Goal: Find specific page/section: Find specific page/section

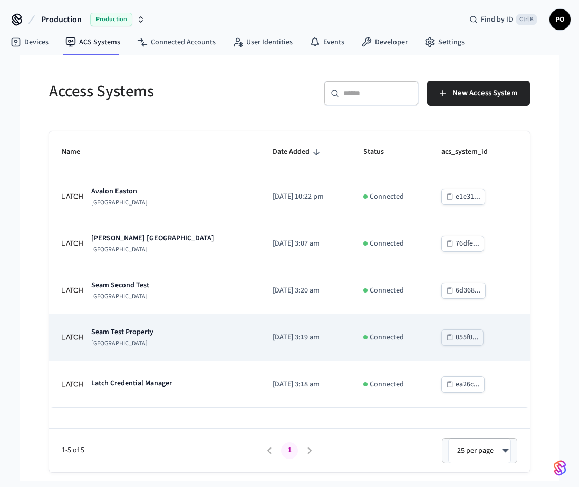
drag, startPoint x: 0, startPoint y: 0, endPoint x: 157, endPoint y: 319, distance: 356.0
click at [157, 319] on td "Seam Test Property [GEOGRAPHIC_DATA]" at bounding box center [154, 337] width 211 height 47
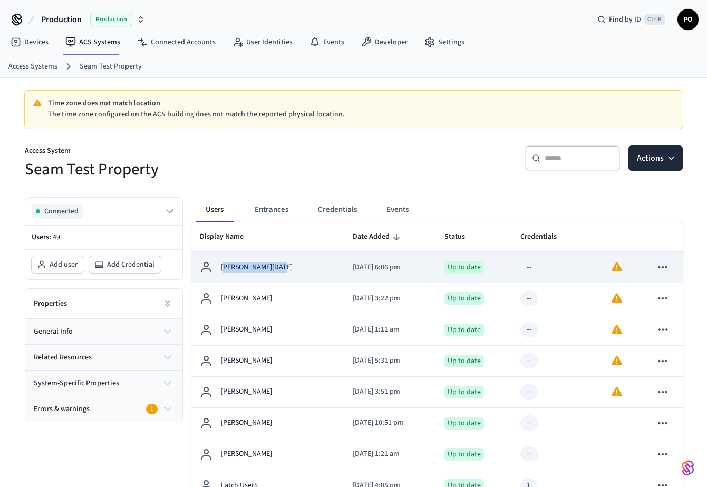
drag, startPoint x: 282, startPoint y: 271, endPoint x: 225, endPoint y: 273, distance: 57.5
click at [225, 273] on div "[PERSON_NAME][DATE]" at bounding box center [268, 267] width 137 height 13
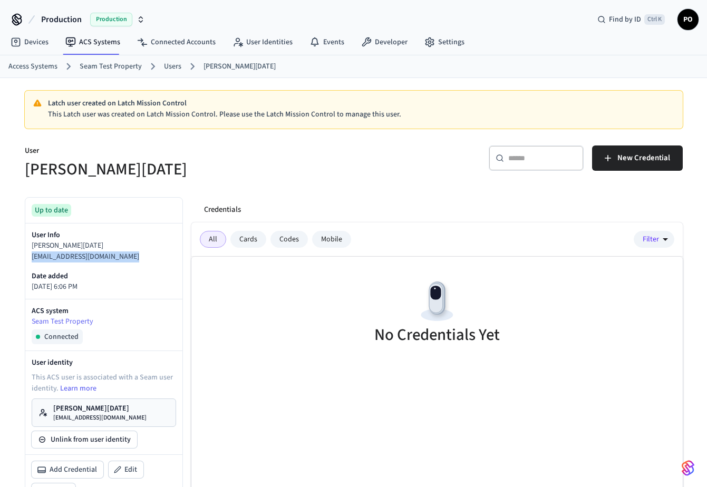
drag, startPoint x: 141, startPoint y: 256, endPoint x: 28, endPoint y: 262, distance: 112.4
click at [28, 262] on div "User Info [PERSON_NAME][DATE] [EMAIL_ADDRESS][DOMAIN_NAME] Date added [DATE] 6:…" at bounding box center [103, 261] width 157 height 75
copy p "[EMAIL_ADDRESS][DOMAIN_NAME]"
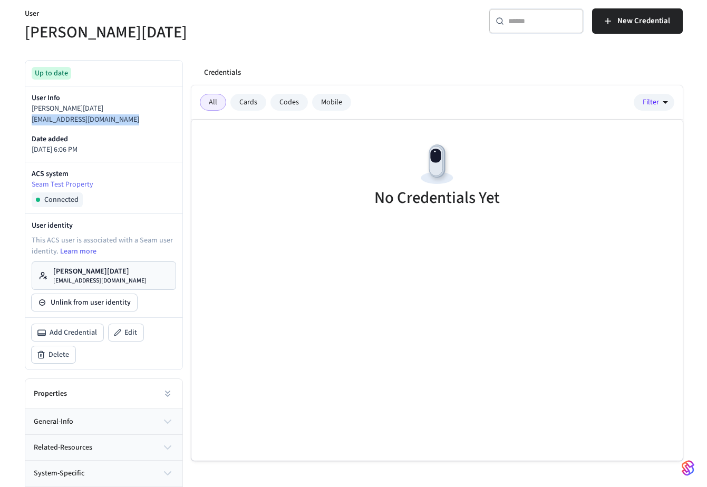
scroll to position [162, 0]
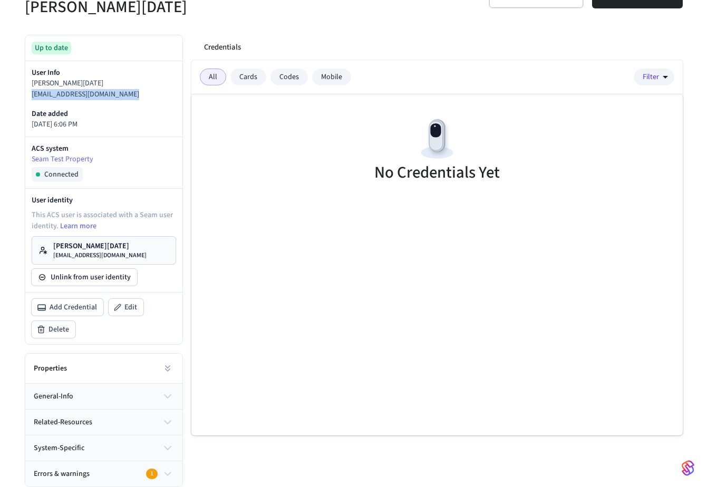
click at [123, 249] on p "[PERSON_NAME][DATE]" at bounding box center [99, 246] width 93 height 11
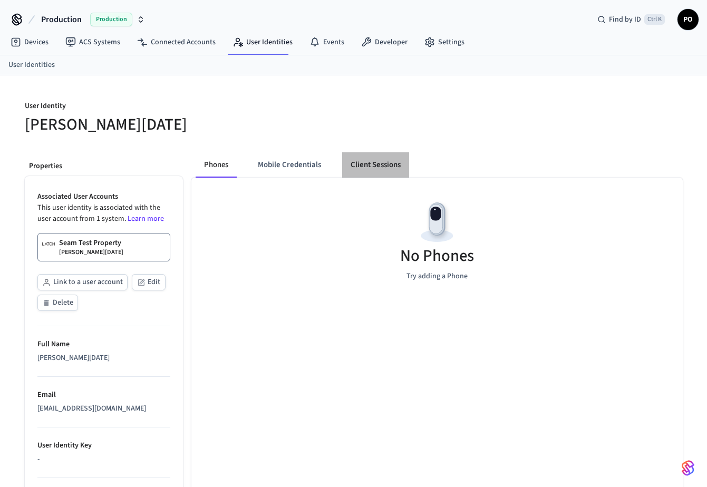
click at [381, 172] on button "Client Sessions" at bounding box center [375, 164] width 67 height 25
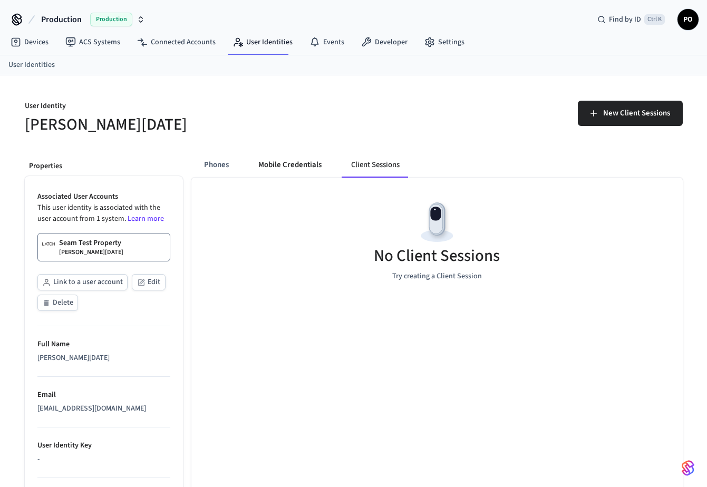
click at [279, 166] on button "Mobile Credentials" at bounding box center [290, 164] width 80 height 25
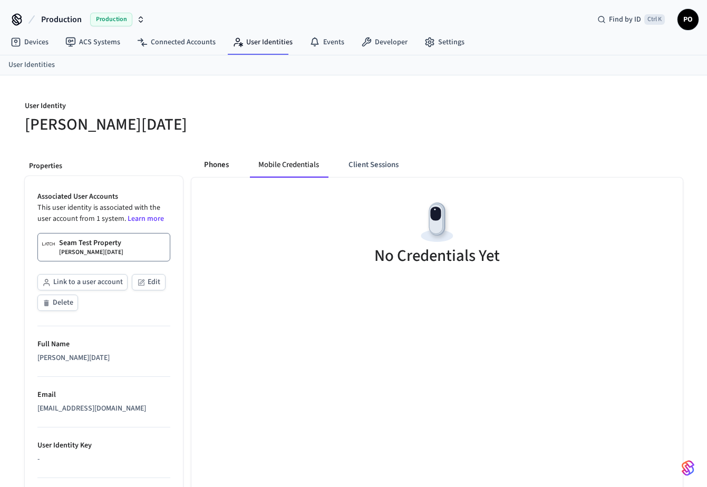
click at [231, 166] on button "Phones" at bounding box center [217, 164] width 42 height 25
